Goal: Task Accomplishment & Management: Manage account settings

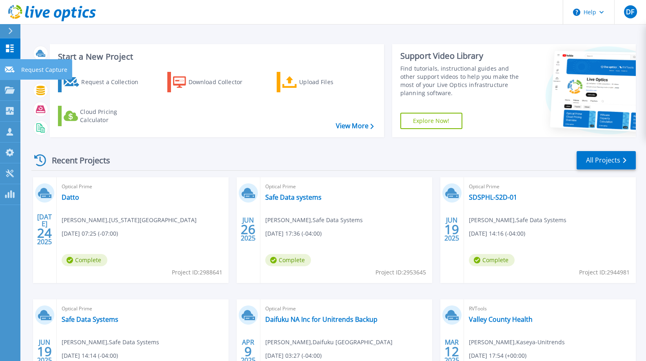
click at [9, 71] on icon at bounding box center [10, 69] width 10 height 6
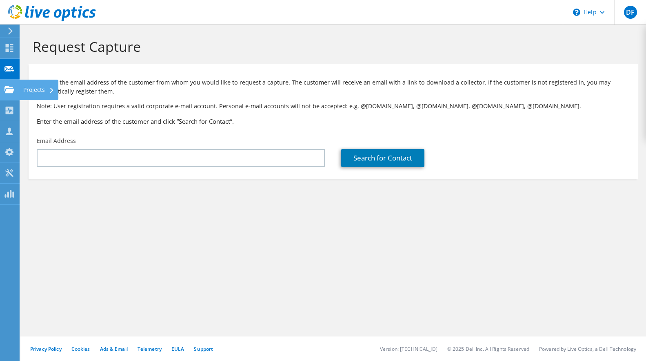
click at [5, 90] on icon at bounding box center [9, 90] width 10 height 8
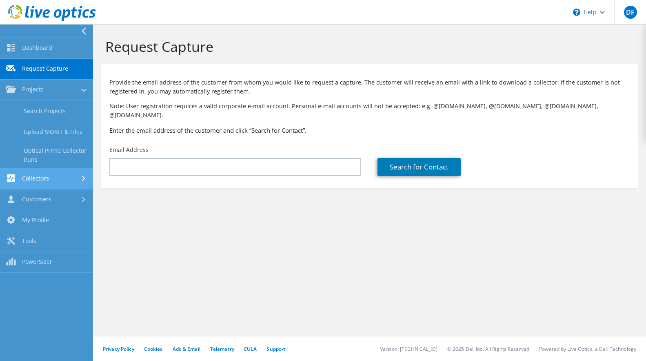
click at [20, 179] on link "Collectors" at bounding box center [46, 178] width 93 height 21
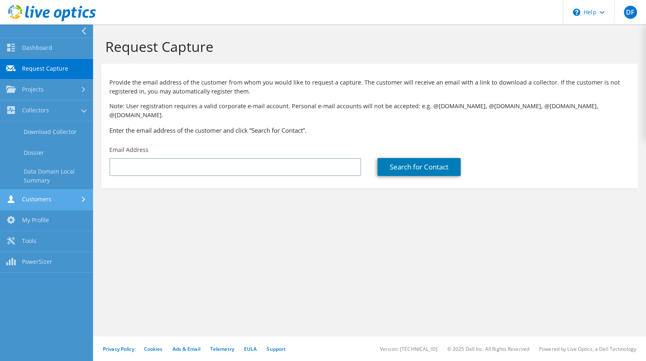
click at [35, 197] on link "Customers" at bounding box center [46, 199] width 93 height 21
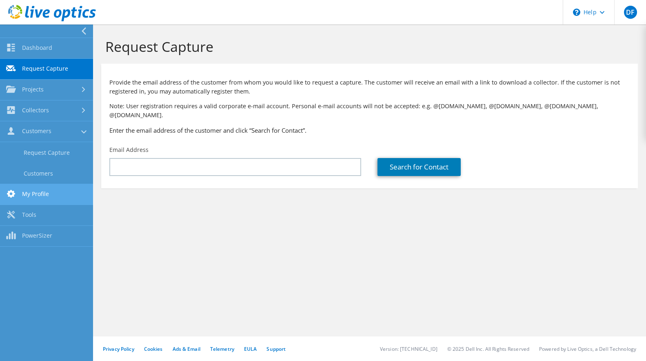
click at [35, 192] on link "My Profile" at bounding box center [46, 194] width 93 height 21
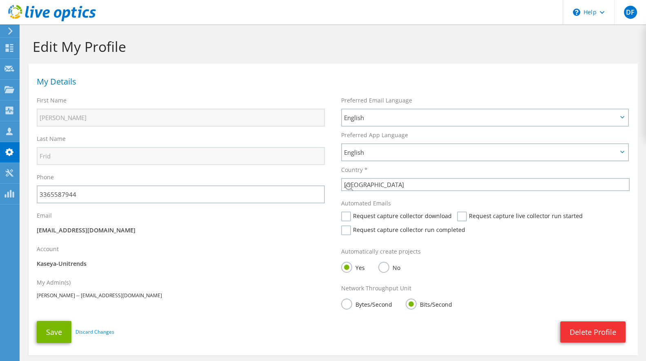
select select "224"
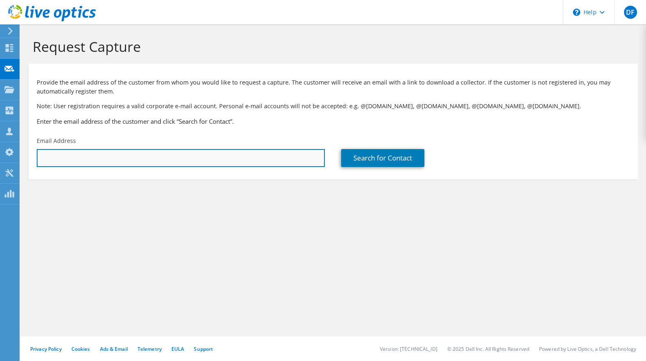
click at [69, 162] on input "text" at bounding box center [181, 158] width 288 height 18
paste input "[PERSON_NAME][EMAIL_ADDRESS][PERSON_NAME][DOMAIN_NAME]"
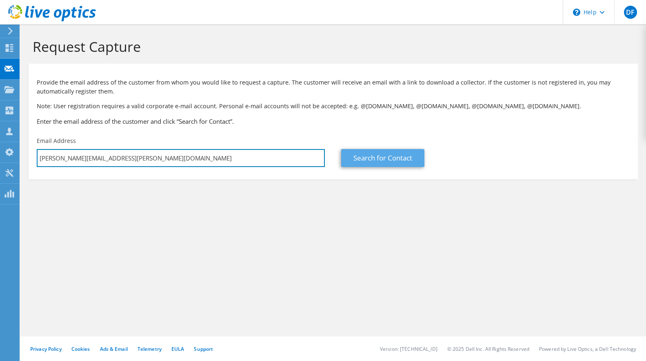
type input "[PERSON_NAME][EMAIL_ADDRESS][PERSON_NAME][DOMAIN_NAME]"
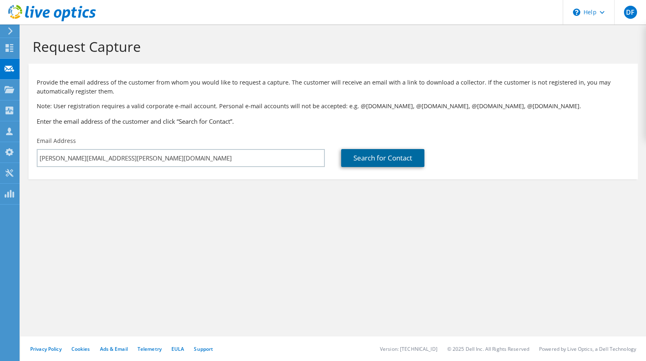
click at [362, 157] on link "Search for Contact" at bounding box center [382, 158] width 83 height 18
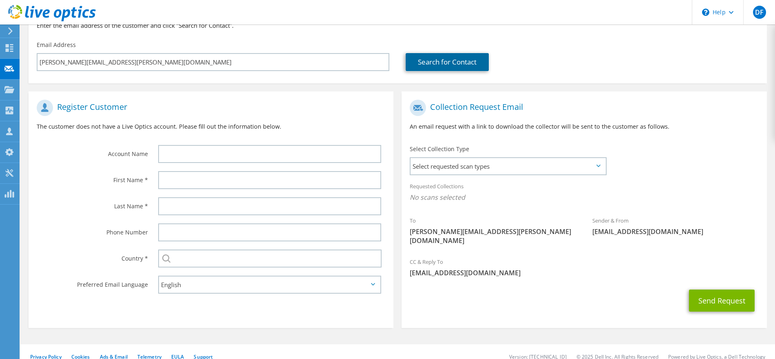
scroll to position [88, 0]
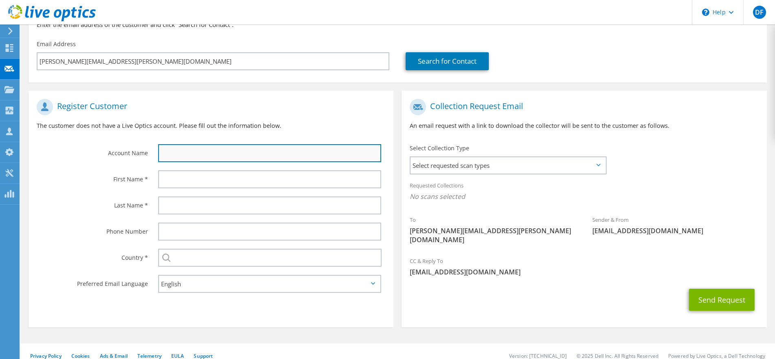
click at [192, 155] on input "text" at bounding box center [269, 153] width 223 height 18
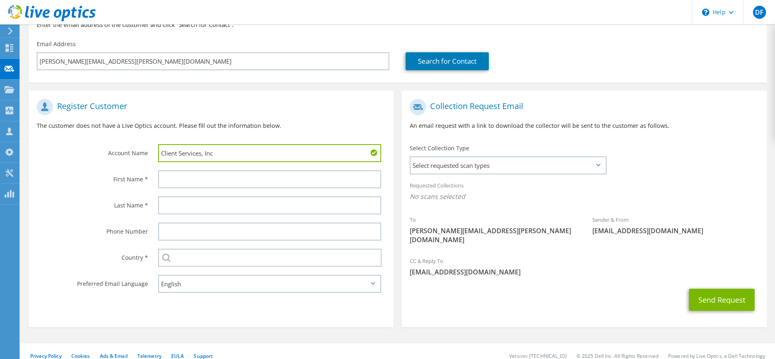
type input "Client Services, Inc"
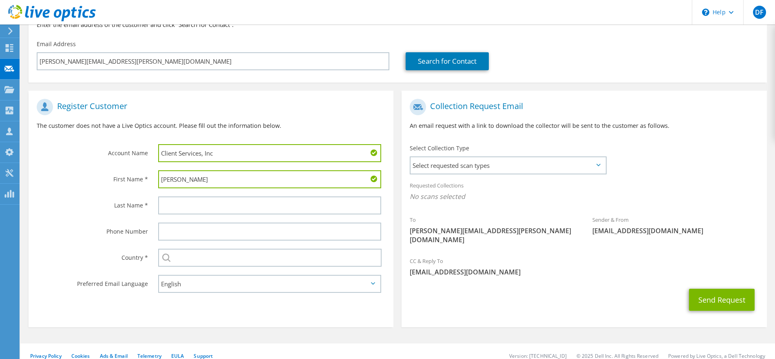
type input "[PERSON_NAME]"
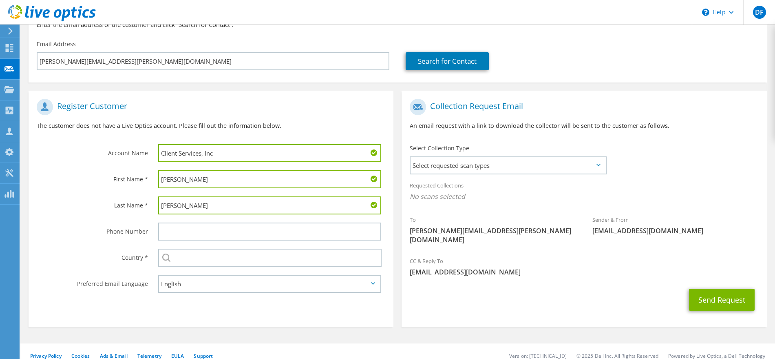
type input "[PERSON_NAME]"
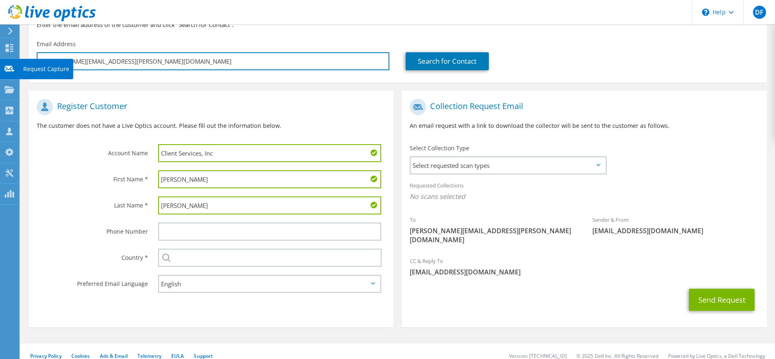
drag, startPoint x: 156, startPoint y: 63, endPoint x: 18, endPoint y: 67, distance: 138.3
click at [18, 67] on div "DF Partner Team Member David Frid dfrid@unitrends.com Kaseya-Unitrends My Profi…" at bounding box center [387, 139] width 775 height 455
type input "jeff.zeilmann@clie\"
type input "Select"
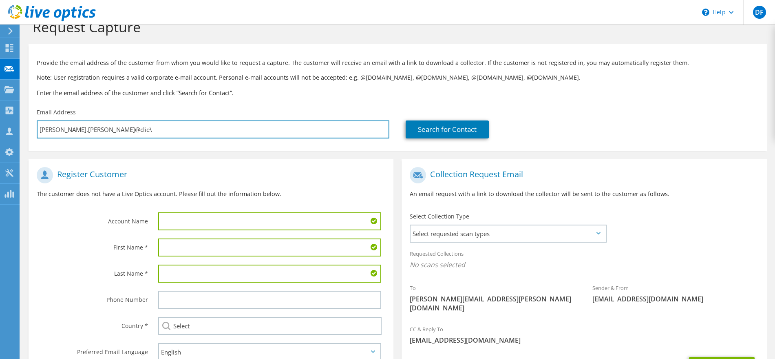
scroll to position [0, 0]
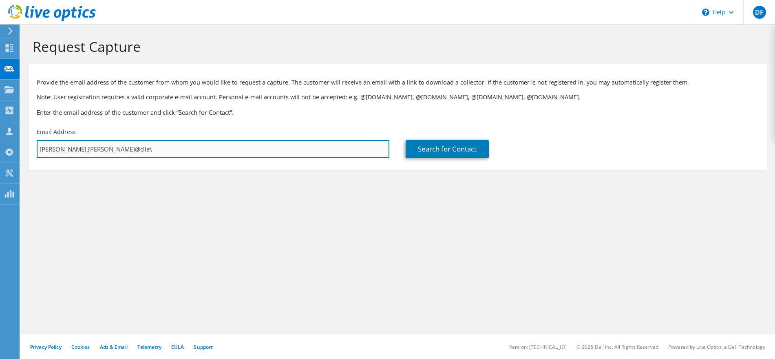
click at [142, 144] on input "jeff.zeilmann@clie\" at bounding box center [213, 149] width 353 height 18
type input "j"
paste input "garrett.pridgeon@clientservices.com"
type input "garrett.pridgeon@clientservices.com"
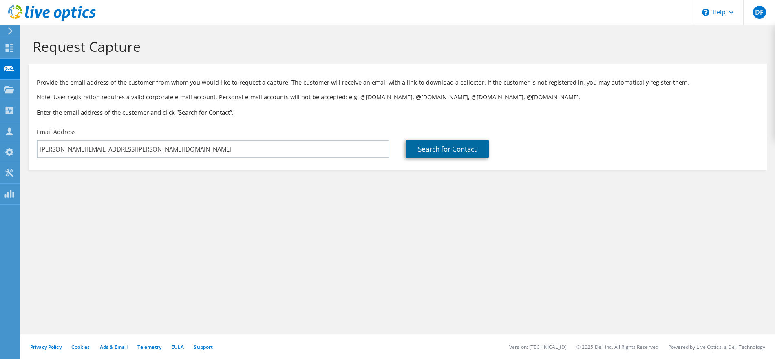
click at [431, 153] on link "Search for Contact" at bounding box center [447, 149] width 83 height 18
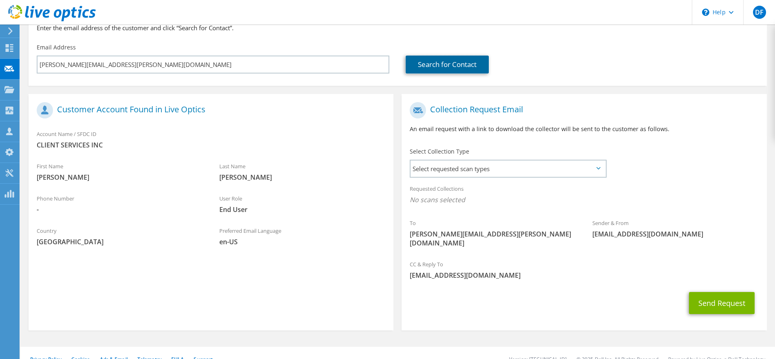
scroll to position [88, 0]
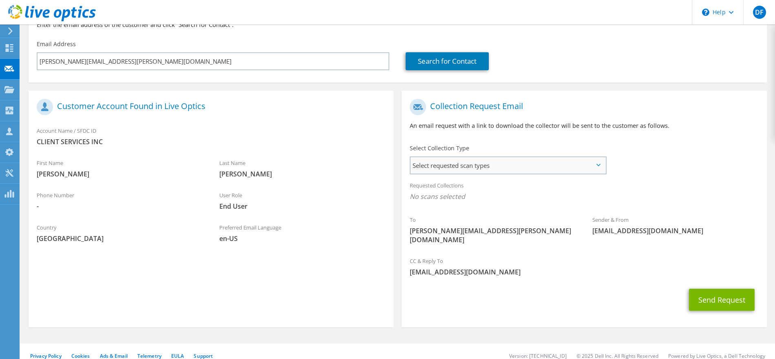
click at [486, 166] on span "Select requested scan types" at bounding box center [508, 165] width 195 height 16
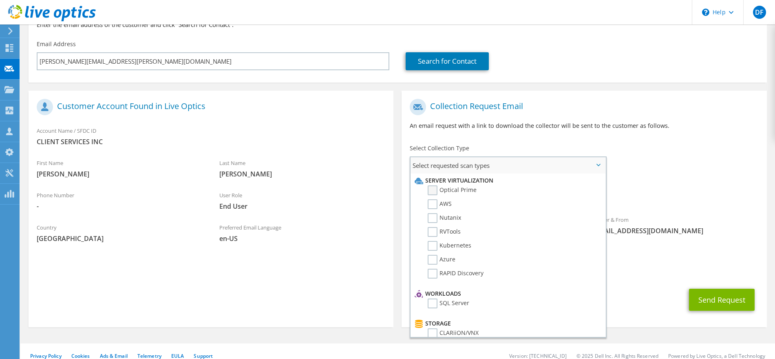
click at [432, 190] on label "Optical Prime" at bounding box center [452, 190] width 49 height 10
click at [0, 0] on input "Optical Prime" at bounding box center [0, 0] width 0 height 0
click at [645, 174] on div "To garrett.pridgeon@clientservices.com Sender & From liveoptics@liveoptics.com" at bounding box center [584, 175] width 365 height 160
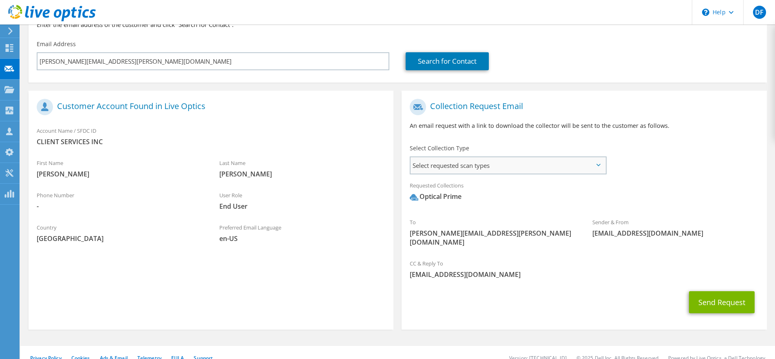
click at [591, 169] on span "Select requested scan types" at bounding box center [508, 165] width 195 height 16
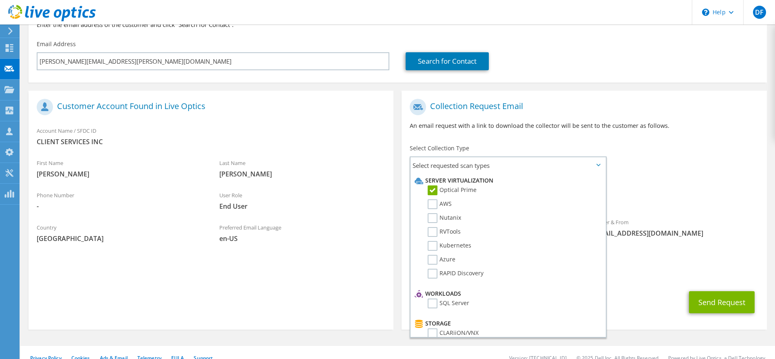
click at [645, 153] on div "To garrett.pridgeon@clientservices.com Sender & From liveoptics@liveoptics.com" at bounding box center [584, 175] width 365 height 160
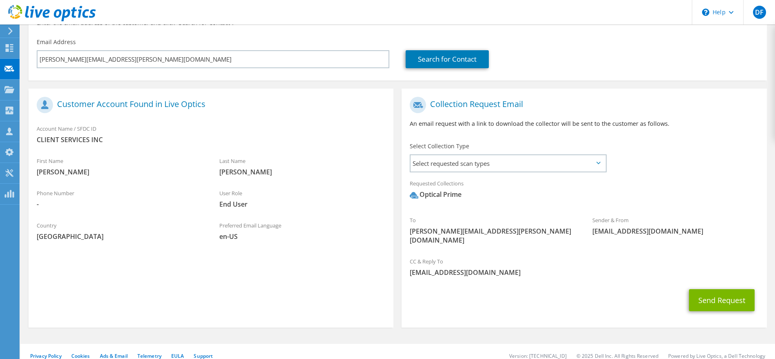
scroll to position [90, 0]
click at [555, 164] on span "Select requested scan types" at bounding box center [508, 163] width 195 height 16
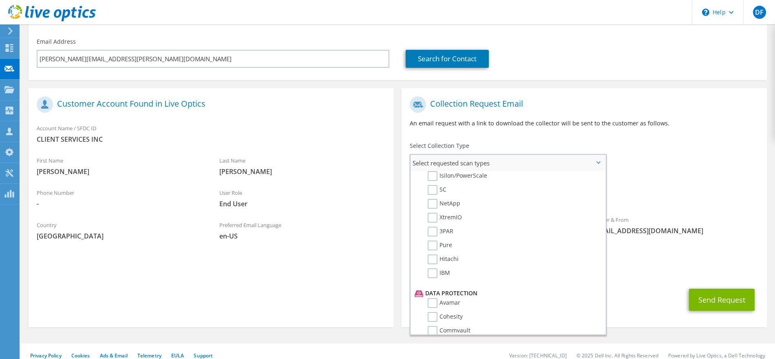
scroll to position [235, 0]
click at [645, 157] on div "To garrett.pridgeon@clientservices.com Sender & From liveoptics@liveoptics.com" at bounding box center [584, 172] width 365 height 160
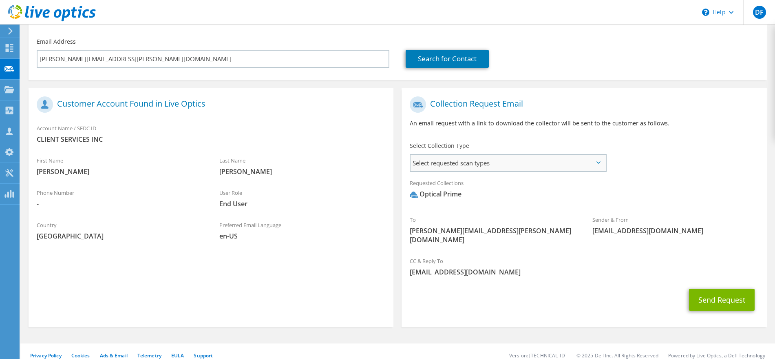
click at [602, 164] on span "Select requested scan types" at bounding box center [508, 163] width 195 height 16
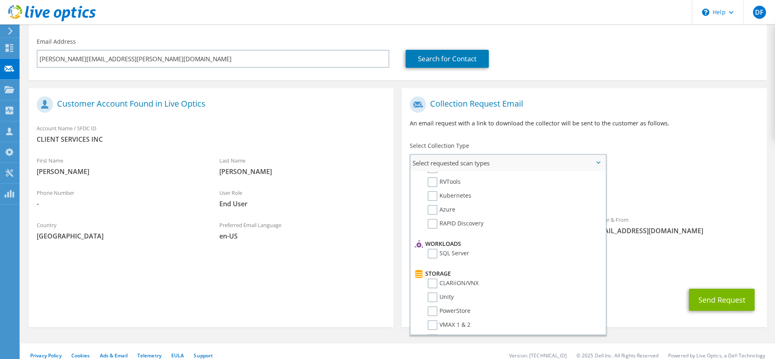
scroll to position [0, 0]
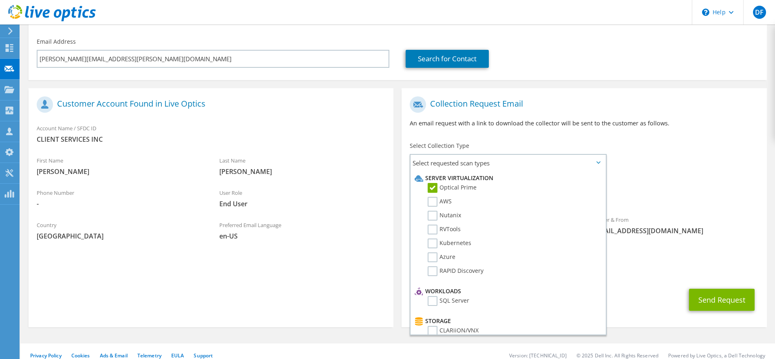
click at [645, 195] on span "Optical Prime" at bounding box center [584, 195] width 349 height 13
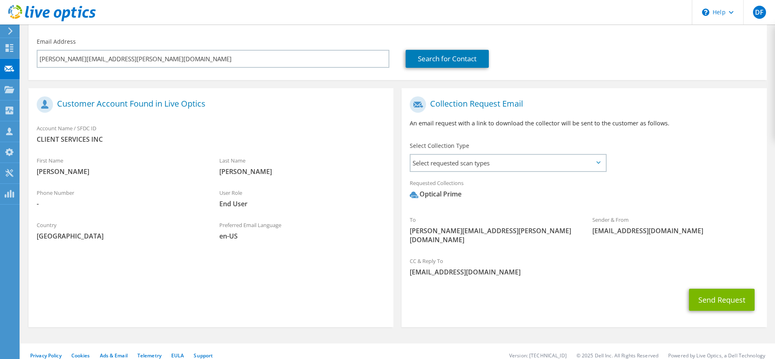
click at [645, 195] on span "Optical Prime" at bounding box center [584, 195] width 349 height 13
click at [645, 291] on button "Send Request" at bounding box center [722, 299] width 66 height 22
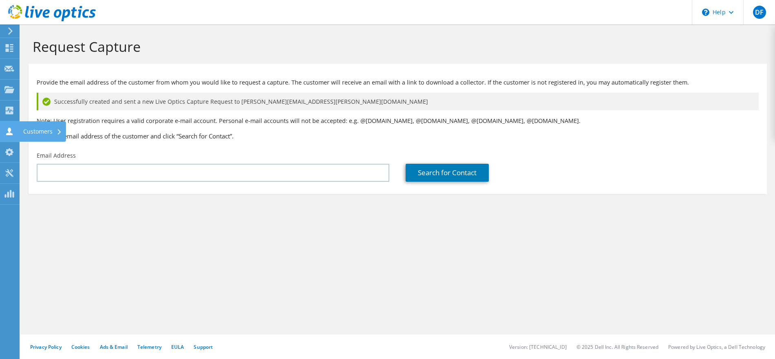
click at [13, 128] on icon at bounding box center [9, 131] width 10 height 8
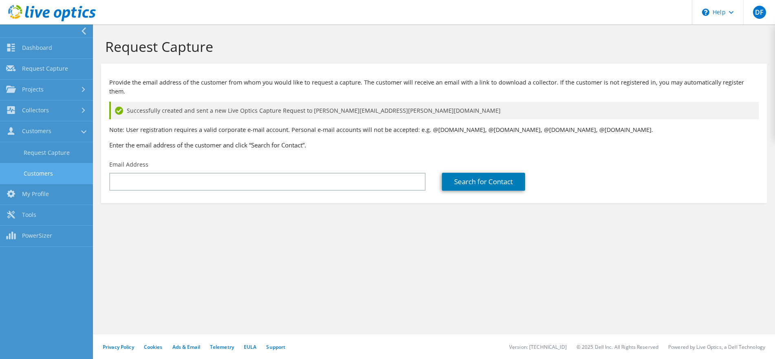
click at [51, 169] on link "Customers" at bounding box center [46, 173] width 93 height 21
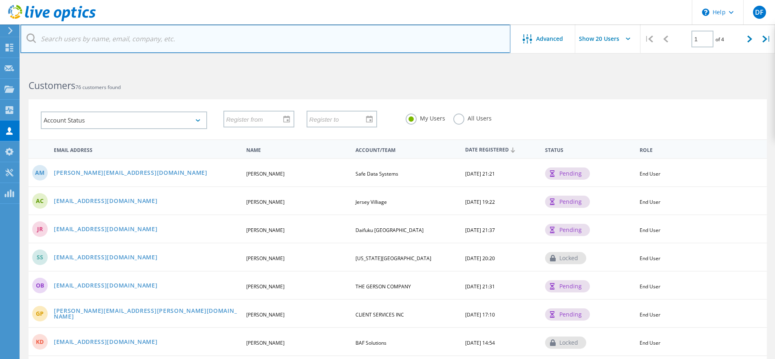
click at [114, 38] on input "text" at bounding box center [265, 38] width 490 height 29
paste input "garrett.pridgeon@clientservices.com"
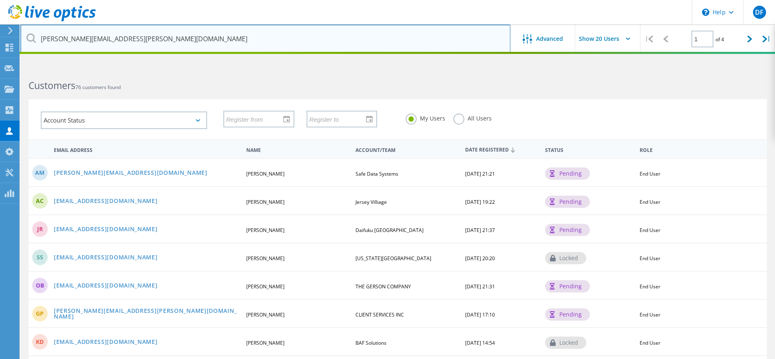
paste input "garrett.pridgeon@clientservices.com"
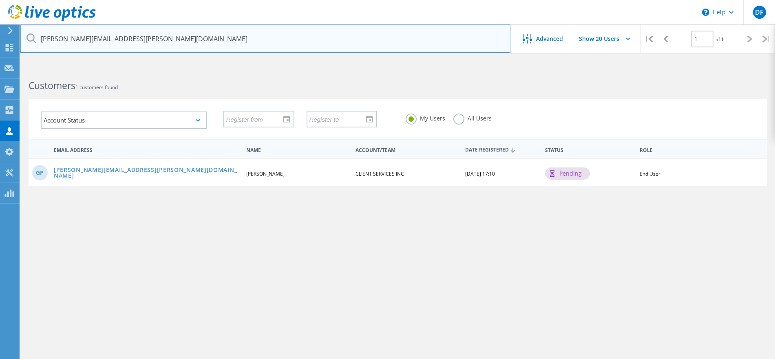
type input "garrett.pridgeon@clientservices.com"
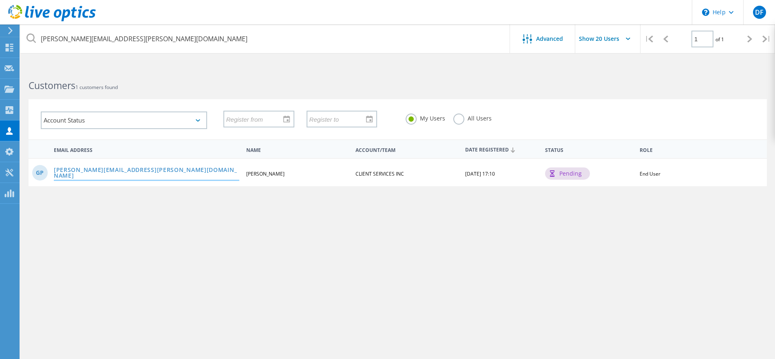
click at [146, 174] on link "garrett.pridgeon@clientservices.com" at bounding box center [147, 173] width 186 height 13
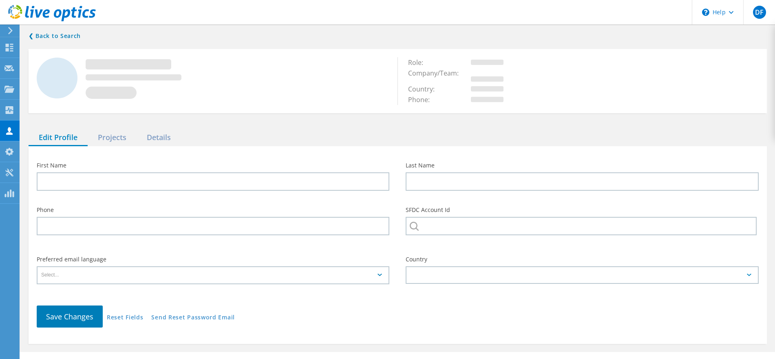
type input "Garrett"
type input "Pridgeon"
type input "CLIENT SERVICES INC"
type input "English"
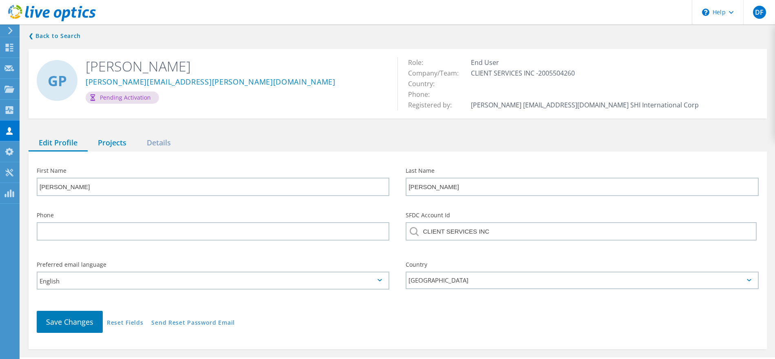
click at [103, 139] on div "Projects" at bounding box center [112, 143] width 49 height 17
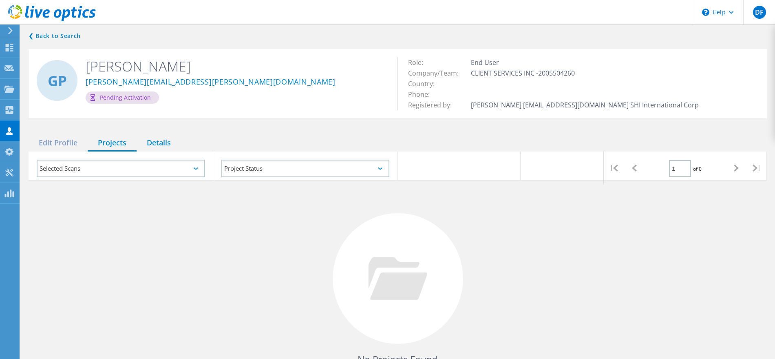
click at [151, 140] on div "Details" at bounding box center [159, 143] width 44 height 17
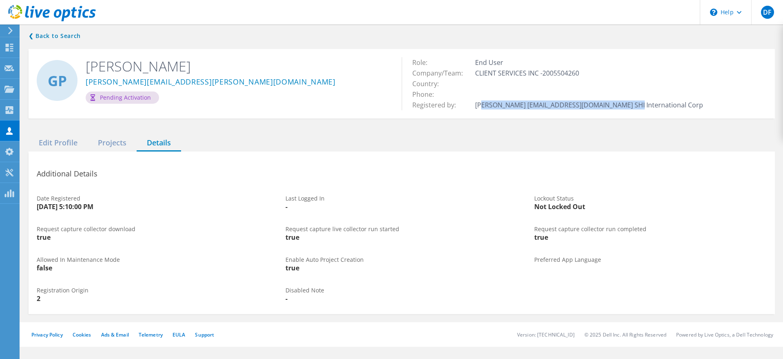
drag, startPoint x: 478, startPoint y: 104, endPoint x: 624, endPoint y: 103, distance: 146.4
click at [624, 103] on td "Adam Dehler adam_dehler@shi.com SHI International Corp" at bounding box center [589, 105] width 232 height 11
click at [12, 155] on icon at bounding box center [9, 152] width 10 height 8
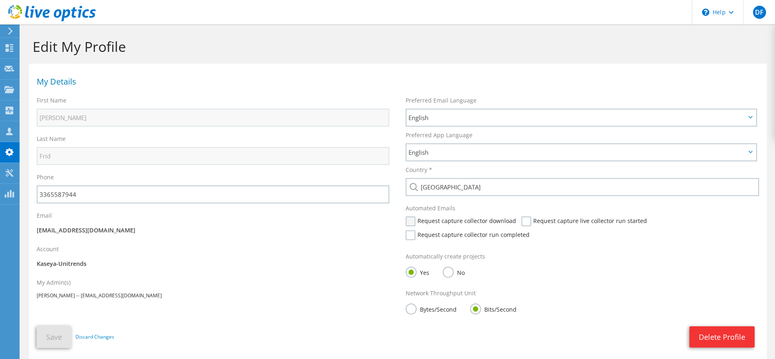
click at [419, 220] on label "Request capture collector download" at bounding box center [461, 221] width 111 height 10
click at [0, 0] on input "Request capture collector download" at bounding box center [0, 0] width 0 height 0
click at [410, 235] on label "Request capture collector run completed" at bounding box center [468, 235] width 124 height 10
click at [0, 0] on input "Request capture collector run completed" at bounding box center [0, 0] width 0 height 0
click at [522, 221] on label "Request capture live collector run started" at bounding box center [585, 221] width 126 height 10
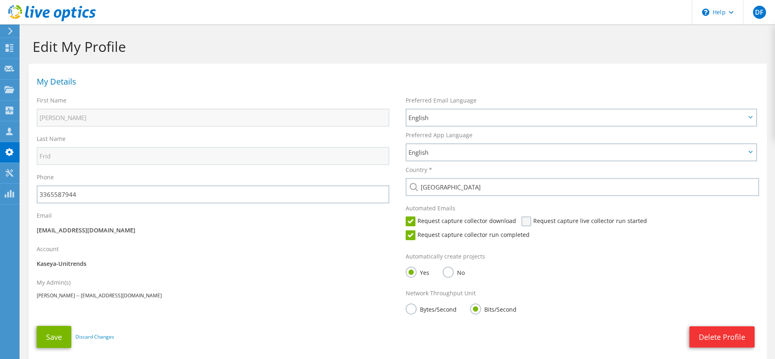
click at [0, 0] on input "Request capture live collector run started" at bounding box center [0, 0] width 0 height 0
click at [62, 330] on button "Save" at bounding box center [54, 336] width 35 height 22
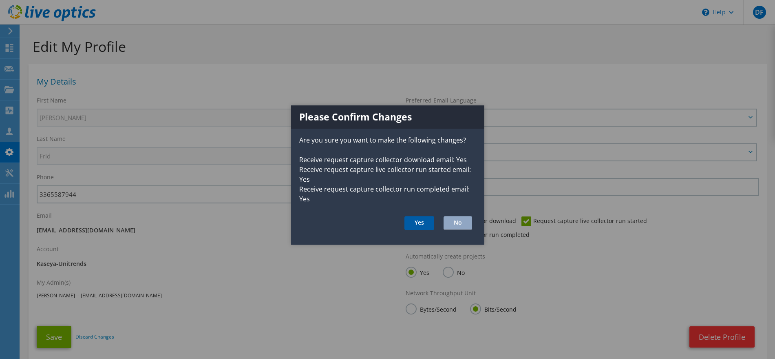
click at [420, 226] on button "Yes" at bounding box center [420, 223] width 30 height 14
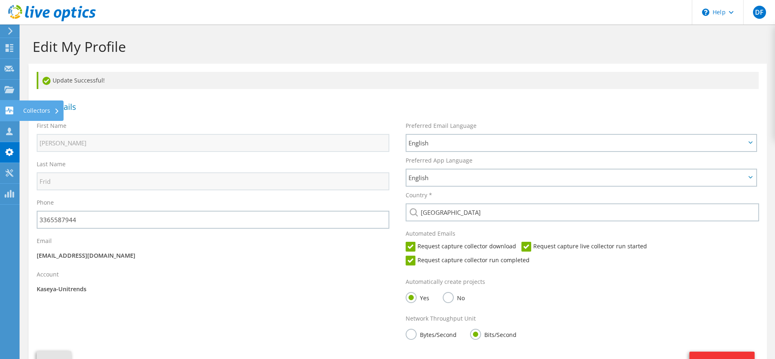
click at [13, 108] on icon at bounding box center [9, 110] width 10 height 8
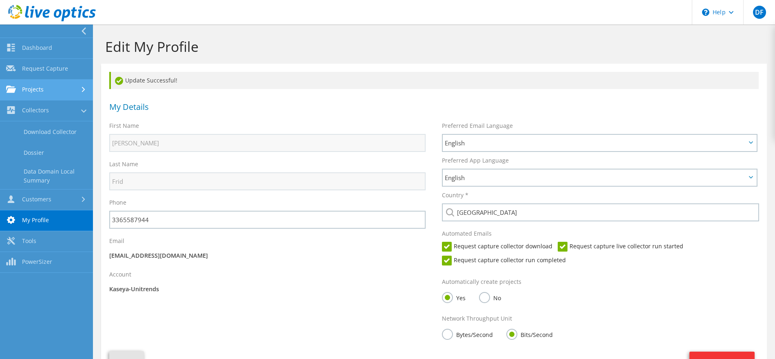
click at [43, 91] on link "Projects" at bounding box center [46, 90] width 93 height 21
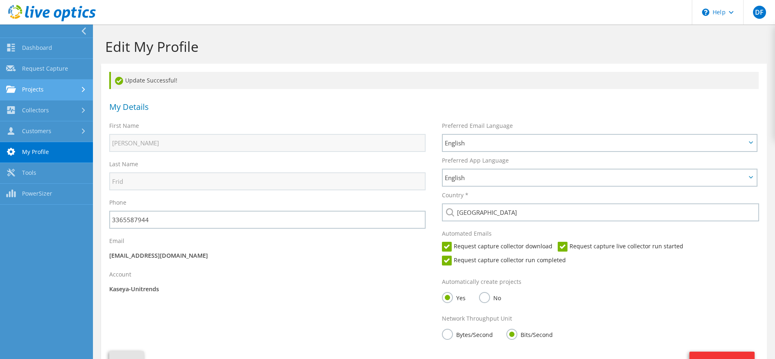
click at [43, 90] on link "Projects" at bounding box center [46, 90] width 93 height 21
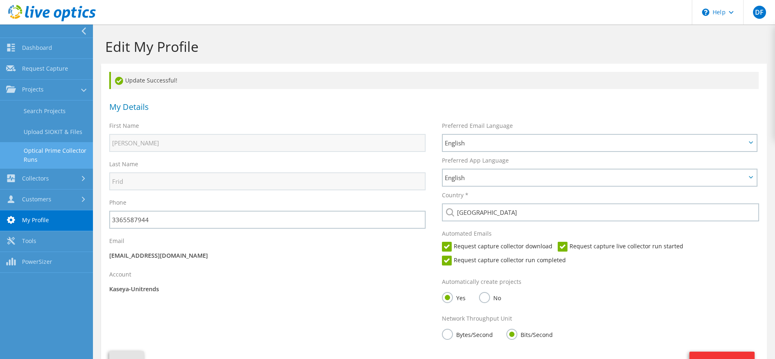
click at [44, 154] on link "Optical Prime Collector Runs" at bounding box center [46, 155] width 93 height 26
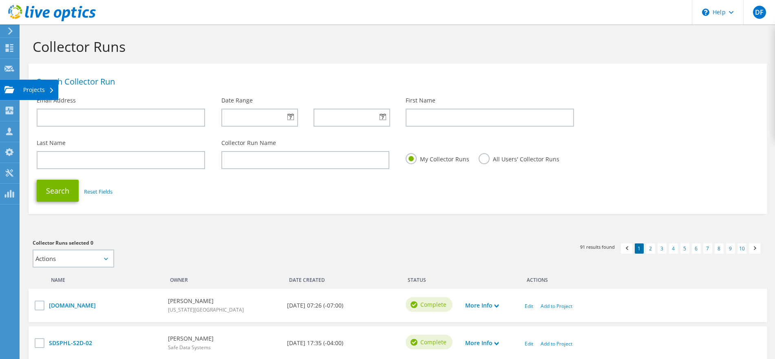
click at [13, 89] on use at bounding box center [9, 89] width 10 height 7
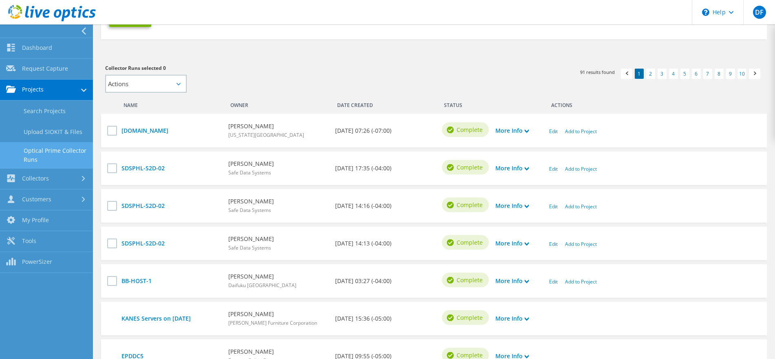
scroll to position [204, 0]
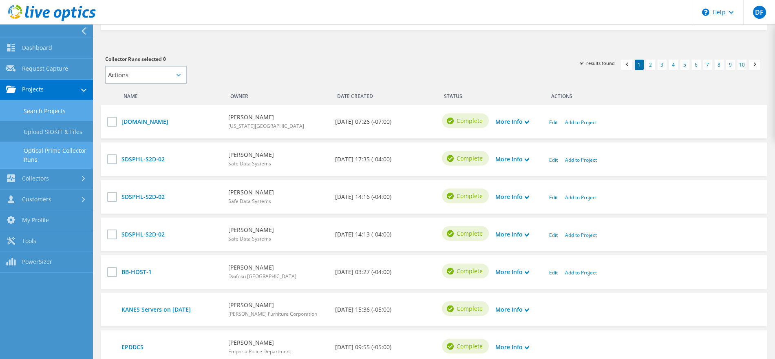
click at [42, 112] on link "Search Projects" at bounding box center [46, 110] width 93 height 21
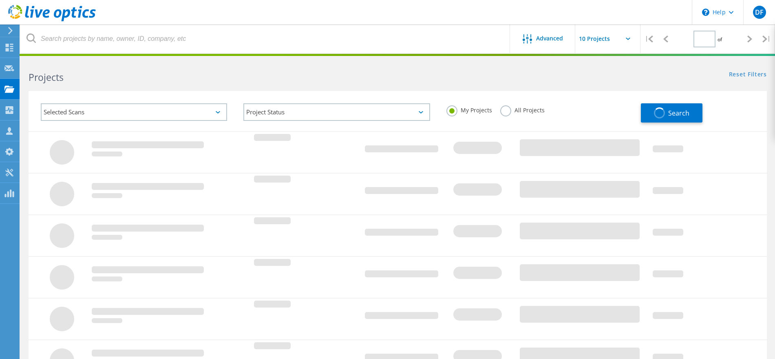
type input "1"
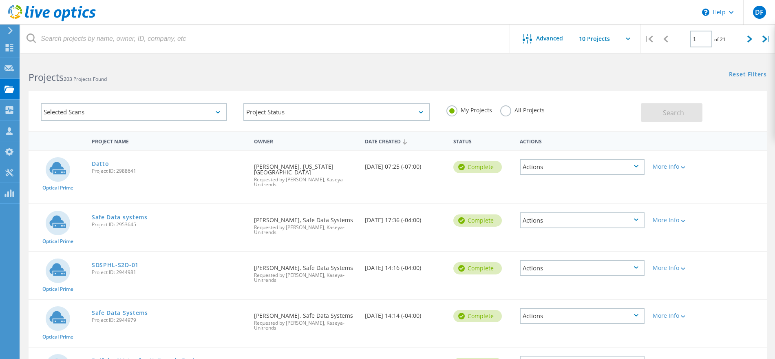
click at [126, 214] on link "Safe Data systems" at bounding box center [120, 217] width 56 height 6
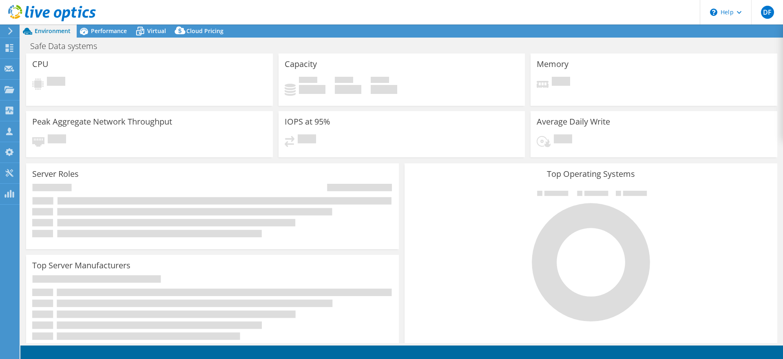
select select "USD"
